Goal: Communication & Community: Answer question/provide support

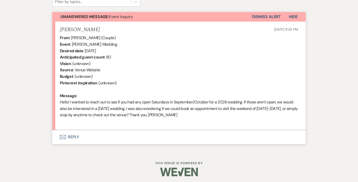
scroll to position [174, 0]
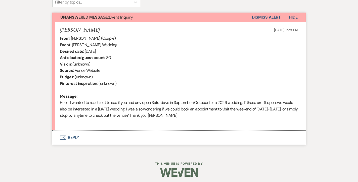
click at [71, 135] on button "Envelope Reply" at bounding box center [178, 138] width 253 height 14
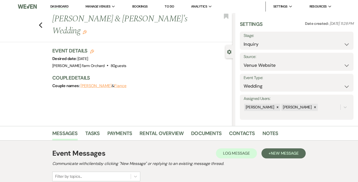
scroll to position [0, 0]
click at [58, 2] on li "Dashboard" at bounding box center [59, 7] width 23 height 10
click at [58, 7] on link "Dashboard" at bounding box center [59, 6] width 18 height 5
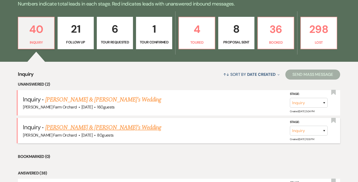
scroll to position [134, 0]
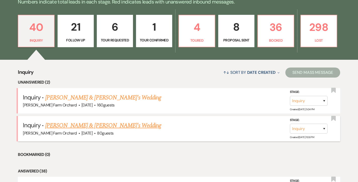
click at [82, 124] on link "[PERSON_NAME] & [PERSON_NAME]'s Wedding" at bounding box center [103, 125] width 116 height 9
select select "5"
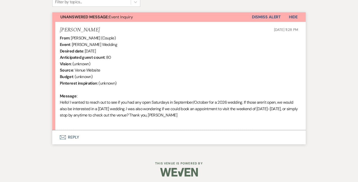
scroll to position [174, 0]
click at [73, 132] on button "Envelope Reply" at bounding box center [178, 138] width 253 height 14
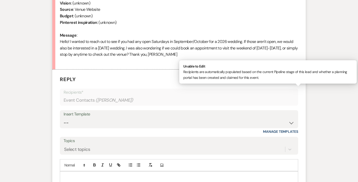
scroll to position [239, 0]
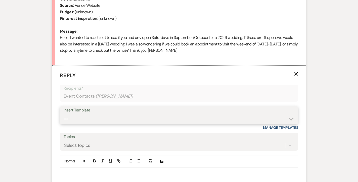
select select "481"
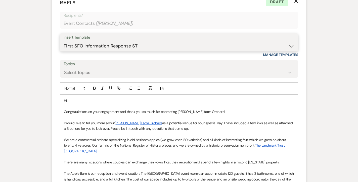
scroll to position [313, 0]
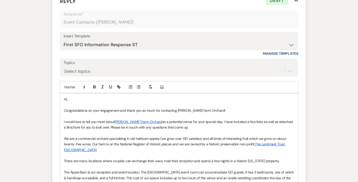
click at [72, 97] on p "Hi," at bounding box center [179, 99] width 230 height 6
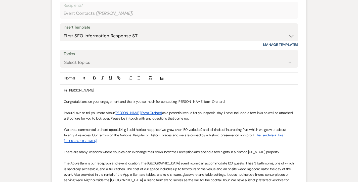
scroll to position [324, 0]
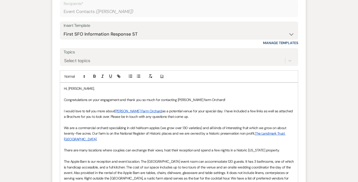
click at [232, 93] on p at bounding box center [179, 94] width 230 height 6
click at [233, 99] on p "Congratulations on your engagement and thank you so much for contacting [PERSON…" at bounding box center [179, 100] width 230 height 6
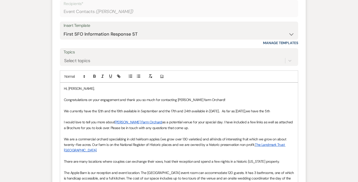
click at [262, 108] on p "We currently have the 12th and the 19th available in September and the 17th and…" at bounding box center [179, 111] width 230 height 6
click at [292, 108] on p "We currently have the 12th and the 19th available in September and the 17th and…" at bounding box center [179, 111] width 230 height 6
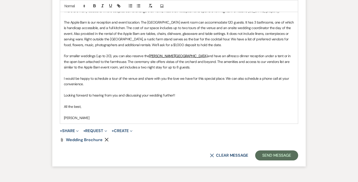
scroll to position [475, 0]
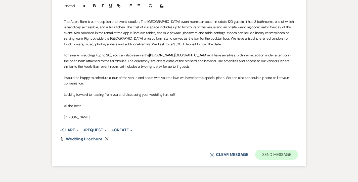
click at [270, 150] on button "Send Message" at bounding box center [276, 155] width 43 height 10
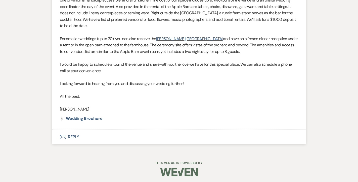
scroll to position [435, 0]
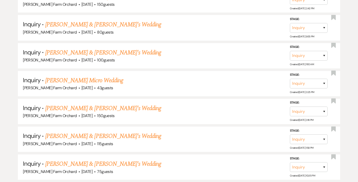
scroll to position [134, 0]
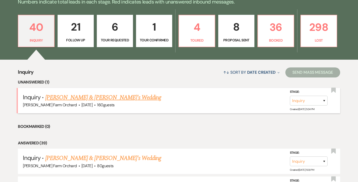
click at [61, 97] on link "[PERSON_NAME] & [PERSON_NAME]'s Wedding" at bounding box center [103, 97] width 116 height 9
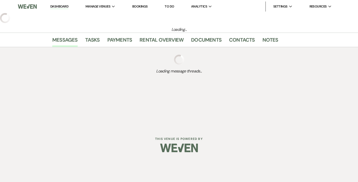
select select "5"
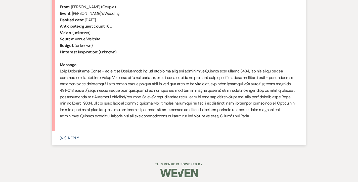
scroll to position [205, 0]
click at [73, 136] on button "Envelope Reply" at bounding box center [178, 139] width 253 height 14
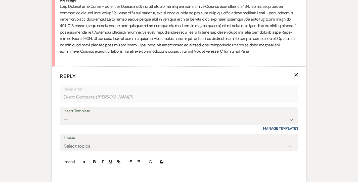
scroll to position [272, 0]
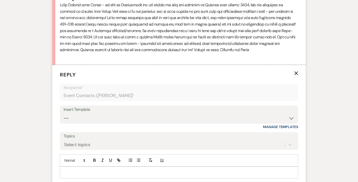
click at [71, 108] on div "Insert Template" at bounding box center [179, 109] width 231 height 7
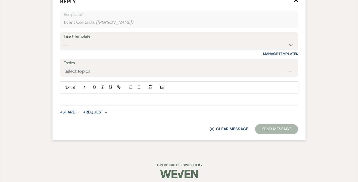
scroll to position [345, 0]
select select "481"
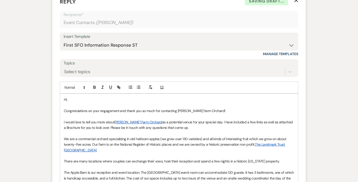
click at [90, 97] on p "Hi," at bounding box center [179, 100] width 230 height 6
click at [89, 98] on p "Hi," at bounding box center [179, 100] width 230 height 6
click at [211, 108] on p "Congratulations on your engagement and thank you so much for contacting [PERSON…" at bounding box center [179, 111] width 230 height 6
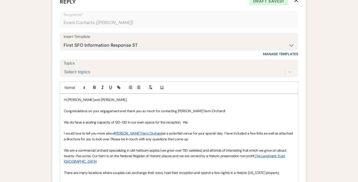
click at [143, 120] on p "We do have a seating capacity of 120-130 in our even space for the reception. We" at bounding box center [179, 123] width 230 height 6
drag, startPoint x: 192, startPoint y: 118, endPoint x: 192, endPoint y: 113, distance: 4.8
click at [192, 120] on p "We do have a seating capacity of 120-130 in our event space for the reception. …" at bounding box center [179, 123] width 230 height 6
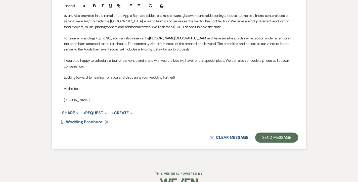
scroll to position [530, 0]
click at [273, 133] on button "Send Message" at bounding box center [276, 138] width 43 height 10
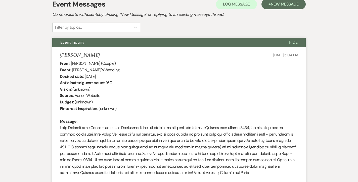
scroll to position [160, 0]
